Goal: Transaction & Acquisition: Purchase product/service

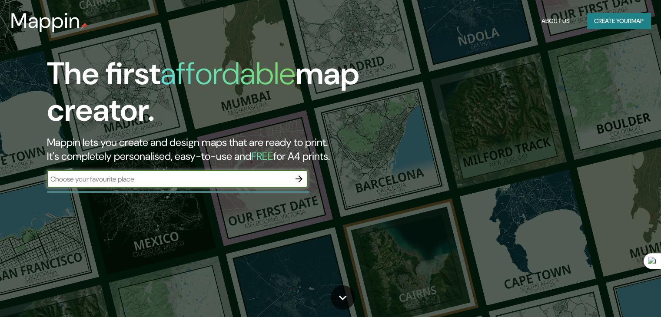
click at [207, 171] on div "​" at bounding box center [177, 178] width 261 height 17
type input "new york city"
click at [296, 179] on icon "button" at bounding box center [299, 179] width 7 height 7
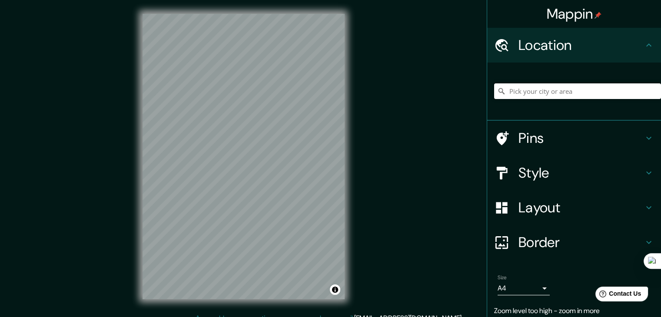
click at [551, 94] on input "Pick your city or area" at bounding box center [577, 91] width 167 height 16
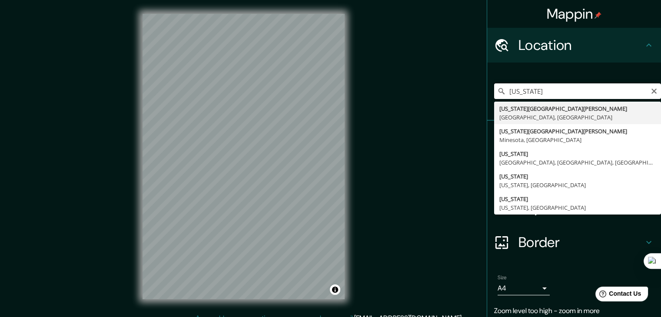
click at [541, 84] on input "new york" at bounding box center [577, 91] width 167 height 16
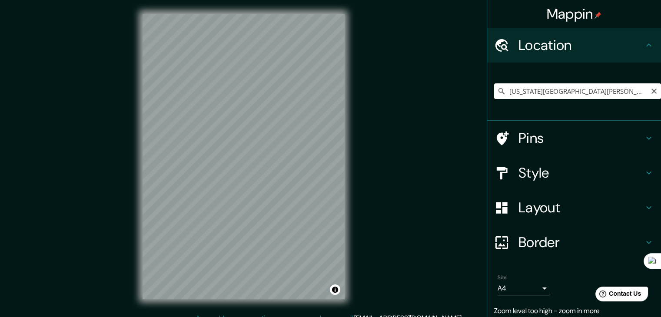
click at [565, 89] on input "New York Mills, Minesota, Estados Unidos" at bounding box center [577, 91] width 167 height 16
drag, startPoint x: 550, startPoint y: 91, endPoint x: 655, endPoint y: 94, distance: 104.3
click at [655, 94] on div "Mappin Location New York Mills, Minesota, Estados Unidos Pins Style Layout Bord…" at bounding box center [574, 158] width 174 height 317
drag, startPoint x: 535, startPoint y: 94, endPoint x: 667, endPoint y: 105, distance: 133.0
click at [661, 105] on html "Mappin Location New York Mills, Nueva York, Estados Unidos Pins Style Layout Bo…" at bounding box center [330, 158] width 661 height 317
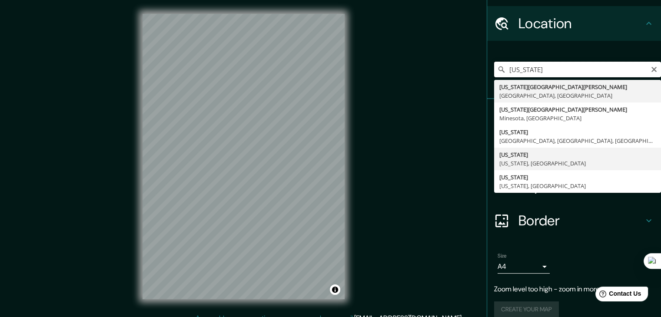
scroll to position [32, 0]
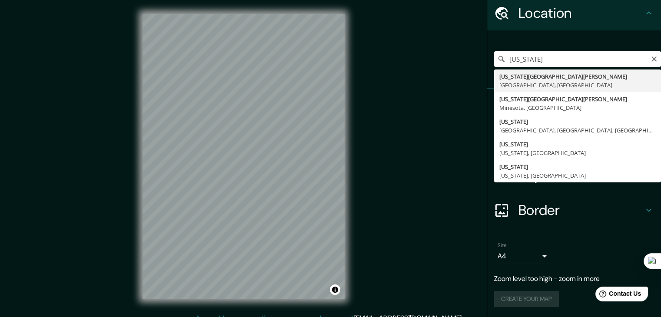
type input "New York Mills, Nueva York, Estados Unidos"
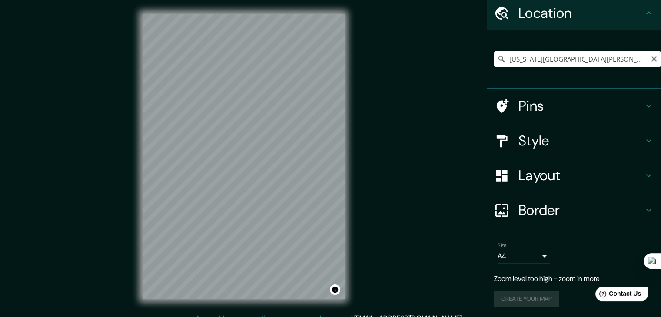
click at [558, 62] on input "New York Mills, Nueva York, Estados Unidos" at bounding box center [577, 59] width 167 height 16
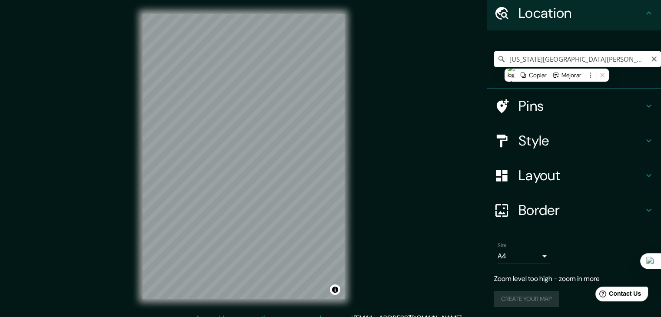
click at [631, 63] on input "New York Mills, Nueva York, Estados Unidos" at bounding box center [577, 59] width 167 height 16
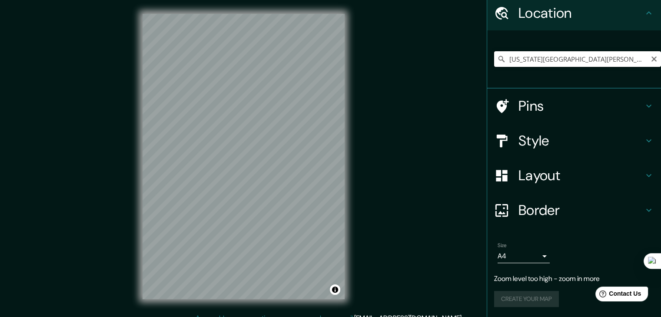
click at [638, 58] on input "New York Mills, Nueva York, Estados Unidos" at bounding box center [577, 59] width 167 height 16
click at [593, 93] on div "Pins" at bounding box center [574, 106] width 174 height 35
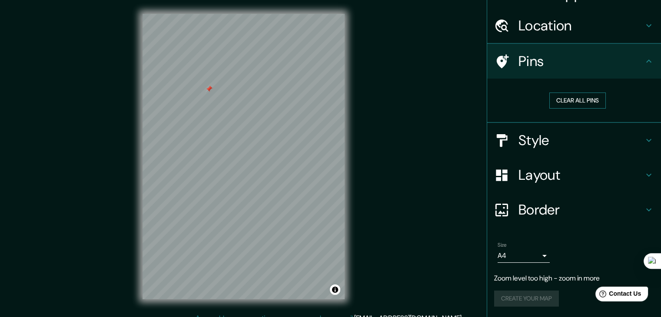
scroll to position [19, 0]
click at [570, 97] on button "Clear all pins" at bounding box center [577, 101] width 56 height 16
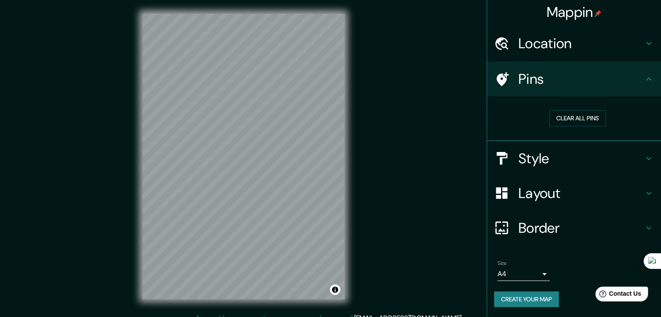
click at [365, 132] on div "Mappin Location New York Mills, Nueva York, Estados Unidos Pins Clear all pins …" at bounding box center [330, 163] width 661 height 327
click at [590, 158] on h4 "Style" at bounding box center [580, 158] width 125 height 17
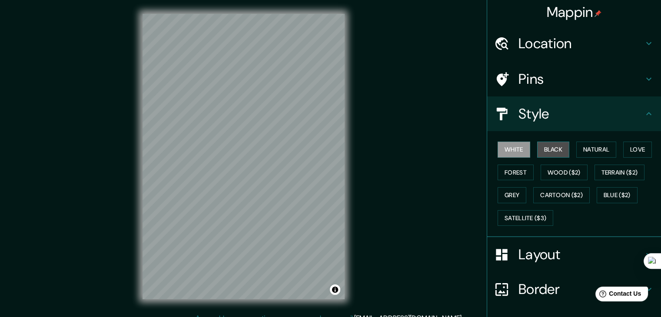
click at [548, 153] on button "Black" at bounding box center [553, 150] width 33 height 16
click at [598, 148] on button "Natural" at bounding box center [596, 150] width 40 height 16
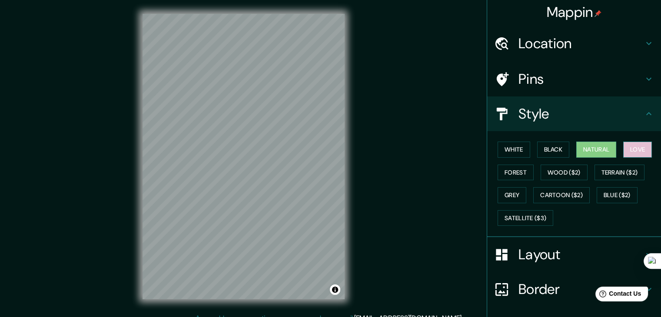
click at [640, 143] on button "Love" at bounding box center [637, 150] width 29 height 16
click at [516, 170] on button "Forest" at bounding box center [516, 173] width 36 height 16
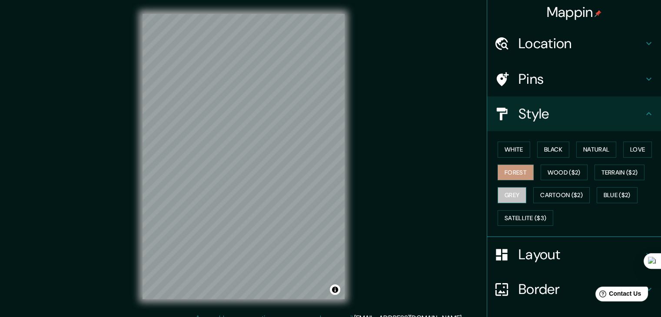
click at [509, 187] on button "Grey" at bounding box center [512, 195] width 29 height 16
click at [615, 195] on button "Blue ($2)" at bounding box center [617, 195] width 41 height 16
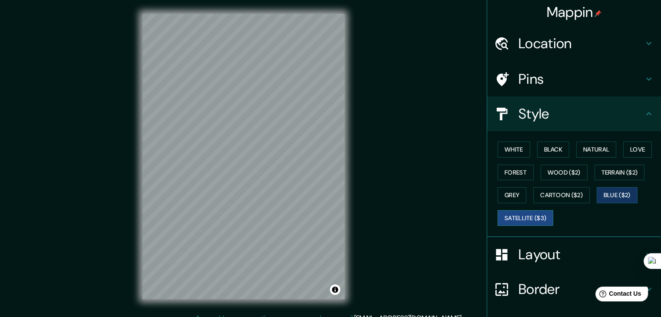
click at [523, 214] on button "Satellite ($3)" at bounding box center [526, 218] width 56 height 16
click at [561, 173] on button "Wood ($2)" at bounding box center [564, 173] width 47 height 16
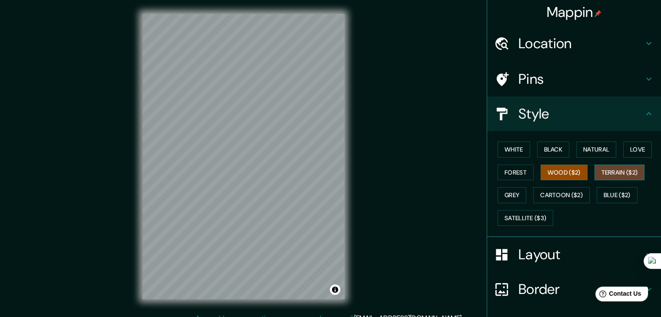
click at [621, 171] on button "Terrain ($2)" at bounding box center [620, 173] width 50 height 16
click at [508, 155] on button "White" at bounding box center [514, 150] width 33 height 16
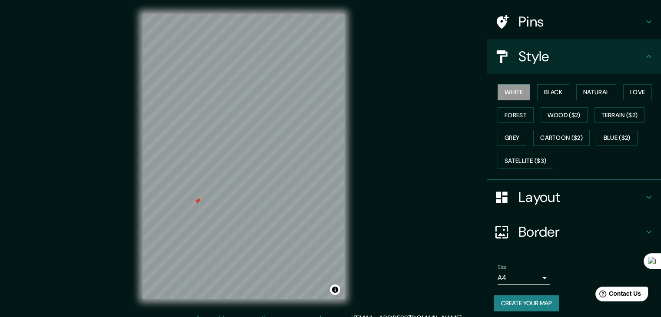
scroll to position [63, 0]
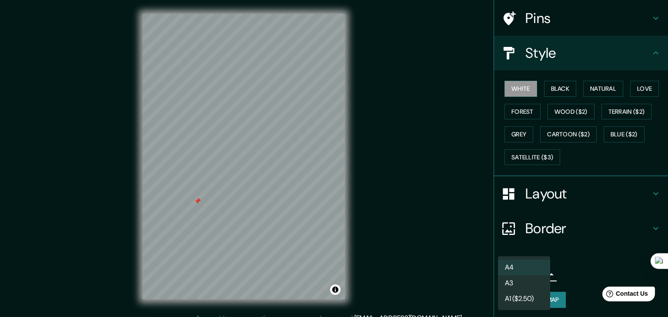
click at [531, 271] on body "Mappin Location New York Mills, Nueva York, Estados Unidos Pins Style White Bla…" at bounding box center [334, 158] width 668 height 317
click at [533, 283] on li "A3" at bounding box center [524, 284] width 52 height 16
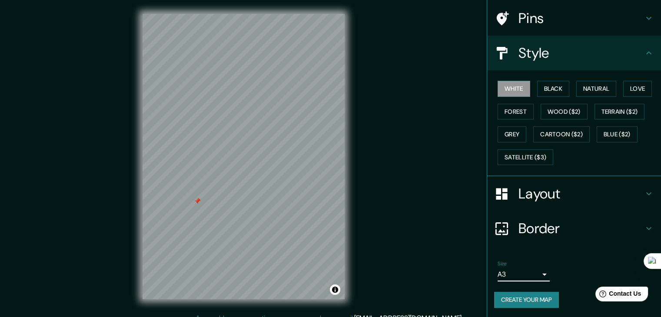
click at [528, 270] on body "Mappin Location New York Mills, Nueva York, Estados Unidos Pins Style White Bla…" at bounding box center [330, 158] width 661 height 317
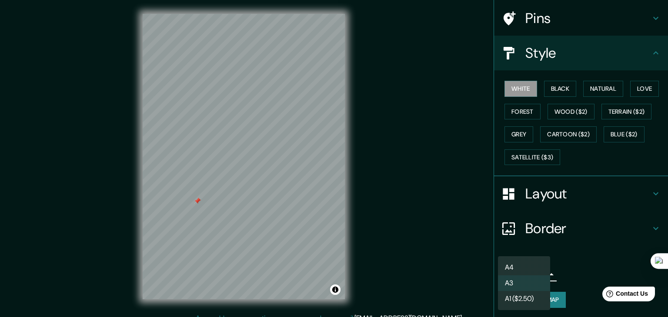
click at [528, 266] on li "A4" at bounding box center [524, 268] width 52 height 16
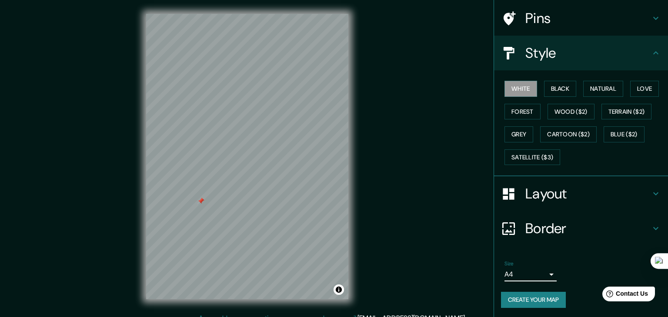
click at [533, 269] on body "Mappin Location New York Mills, Nueva York, Estados Unidos Pins Style White Bla…" at bounding box center [334, 158] width 668 height 317
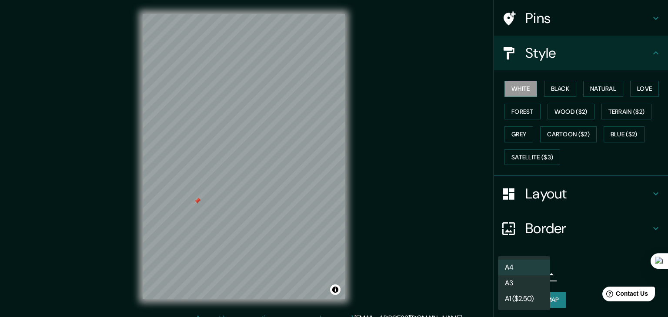
click at [532, 295] on li "A1 ($2.50)" at bounding box center [524, 299] width 52 height 16
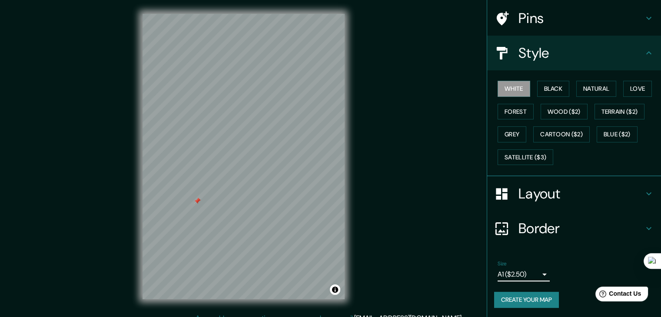
click at [531, 272] on body "Mappin Location New York Mills, Nueva York, Estados Unidos Pins Style White Bla…" at bounding box center [330, 158] width 661 height 317
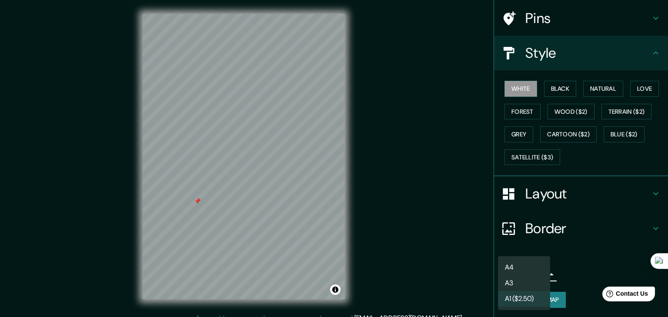
click at [525, 268] on li "A4" at bounding box center [524, 268] width 52 height 16
type input "single"
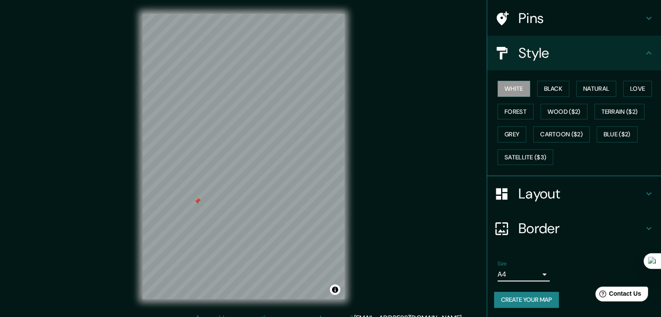
click at [561, 232] on h4 "Border" at bounding box center [580, 228] width 125 height 17
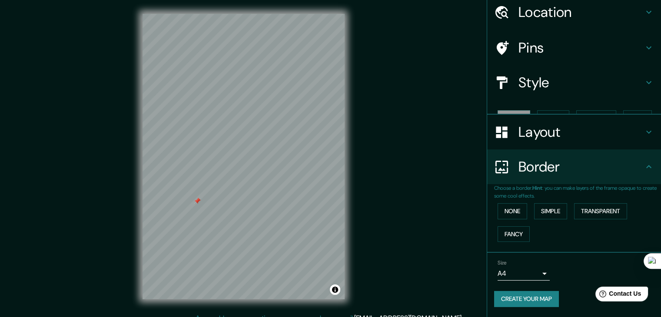
scroll to position [18, 0]
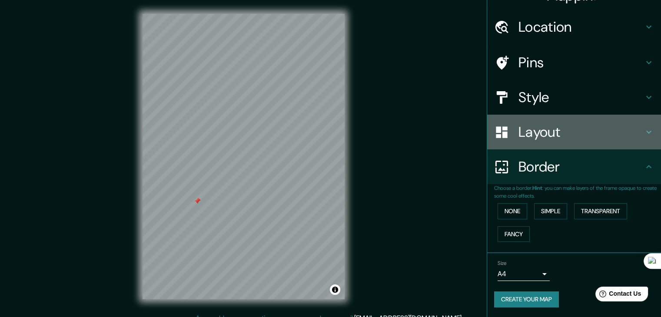
click at [531, 130] on h4 "Layout" at bounding box center [580, 131] width 125 height 17
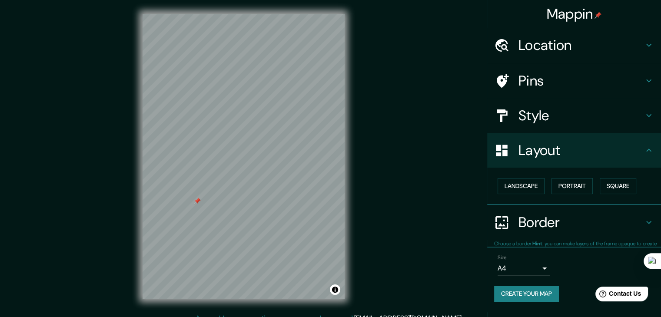
scroll to position [0, 0]
click at [539, 186] on button "Landscape" at bounding box center [521, 186] width 47 height 16
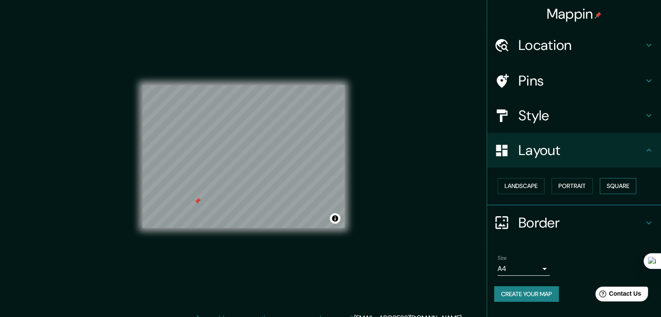
click at [626, 183] on button "Square" at bounding box center [618, 186] width 37 height 16
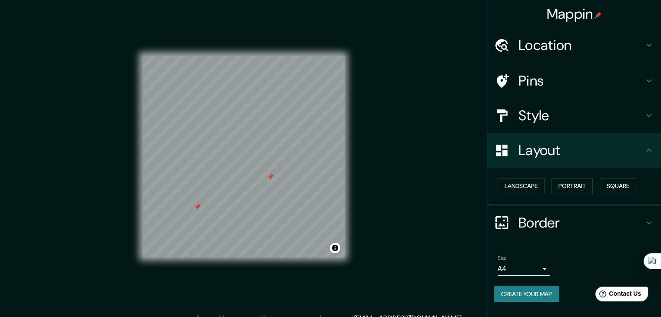
drag, startPoint x: 273, startPoint y: 189, endPoint x: 268, endPoint y: 180, distance: 10.1
click at [268, 180] on div at bounding box center [270, 176] width 7 height 7
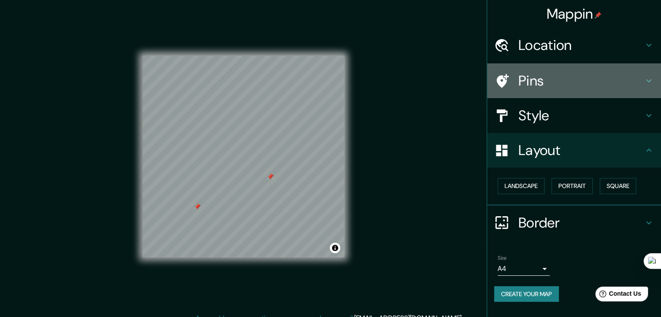
click at [542, 84] on h4 "Pins" at bounding box center [580, 80] width 125 height 17
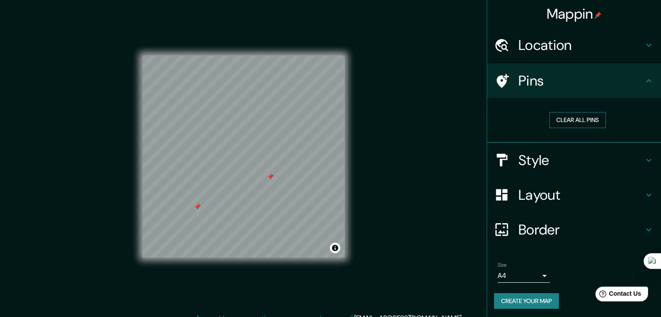
click at [568, 118] on button "Clear all pins" at bounding box center [577, 120] width 56 height 16
click at [533, 298] on button "Create your map" at bounding box center [526, 301] width 65 height 16
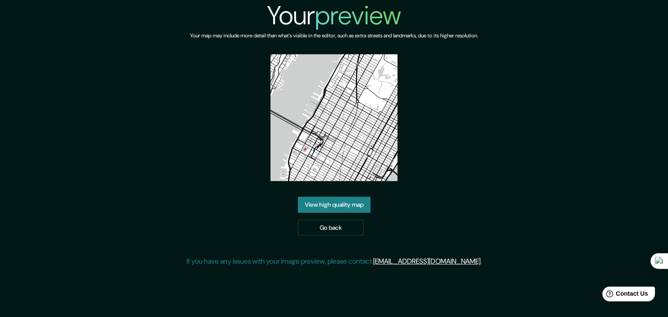
click at [350, 205] on link "View high quality map" at bounding box center [334, 205] width 73 height 16
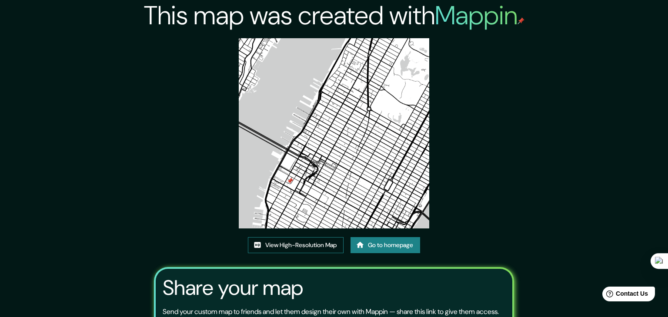
click at [332, 237] on link "View High-Resolution Map" at bounding box center [296, 245] width 96 height 16
